Goal: Navigation & Orientation: Find specific page/section

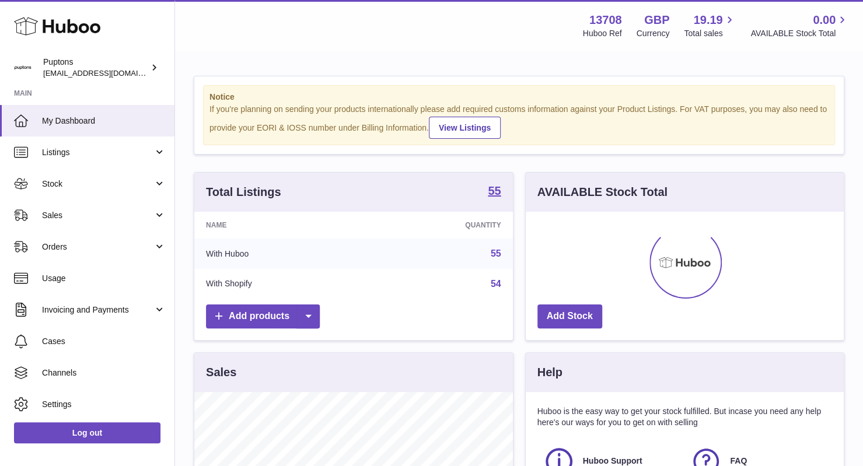
scroll to position [182, 319]
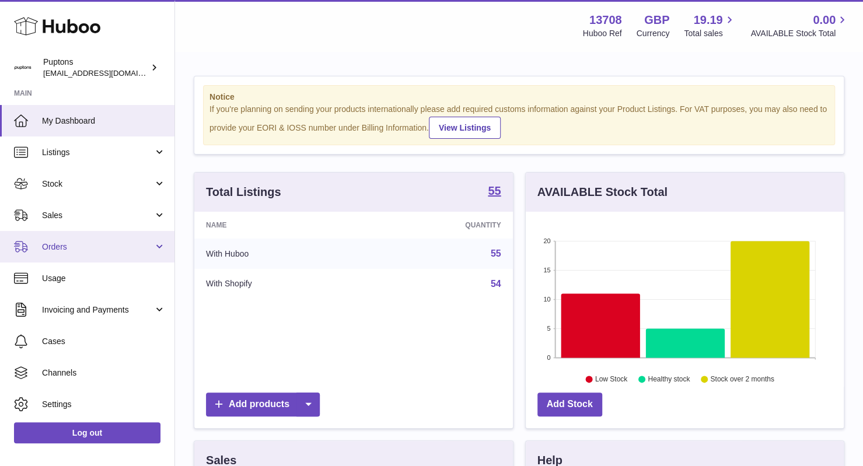
click at [98, 259] on link "Orders" at bounding box center [87, 247] width 175 height 32
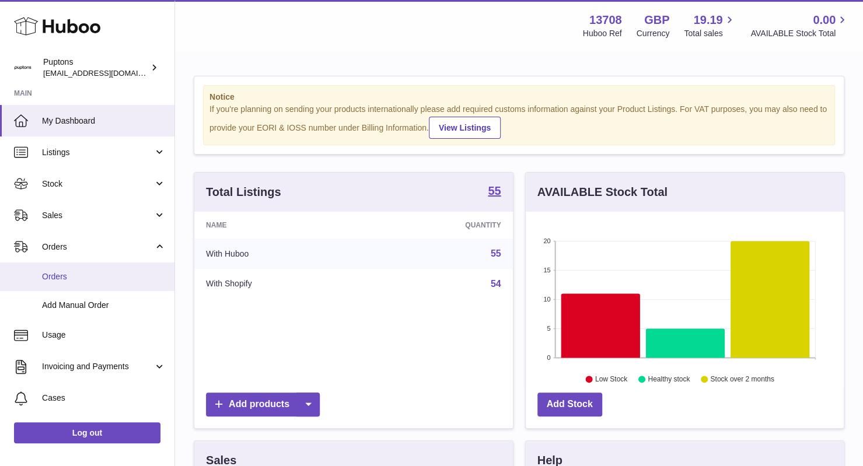
click at [78, 277] on span "Orders" at bounding box center [104, 276] width 124 height 11
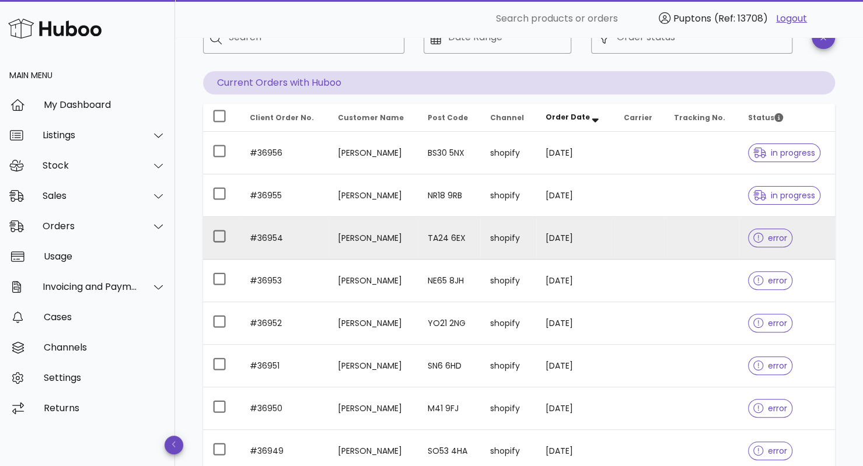
scroll to position [89, 0]
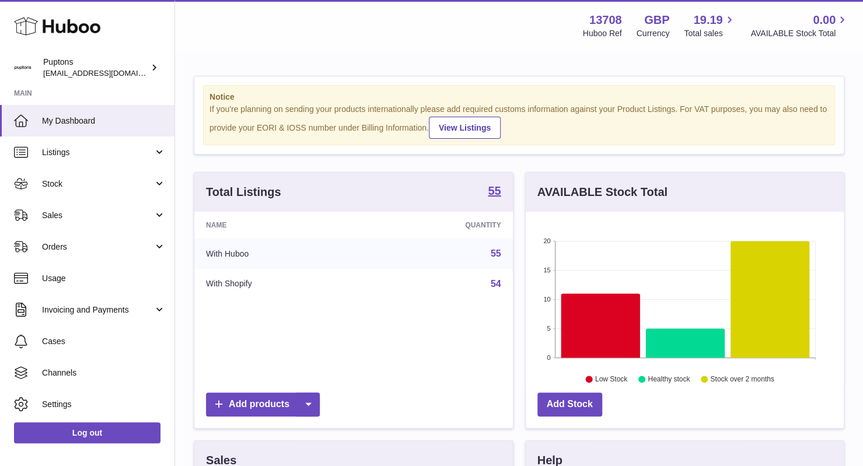
scroll to position [182, 319]
click at [95, 257] on link "Orders" at bounding box center [87, 247] width 175 height 32
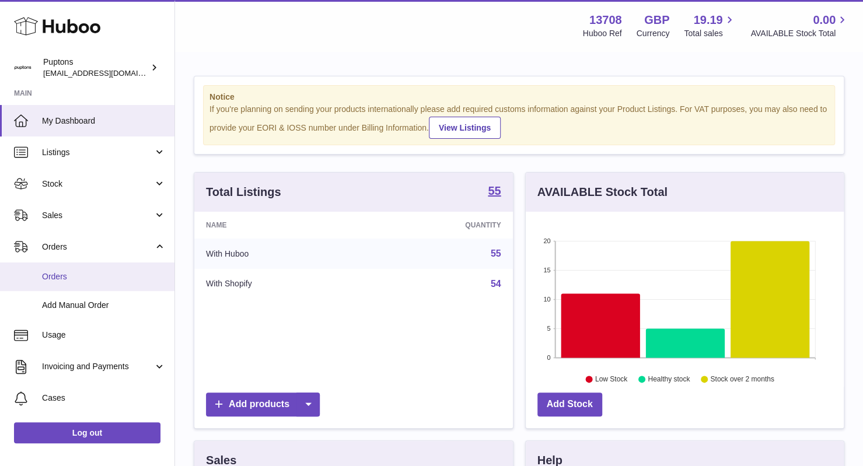
click at [92, 269] on link "Orders" at bounding box center [87, 277] width 175 height 29
